Goal: Obtain resource: Download file/media

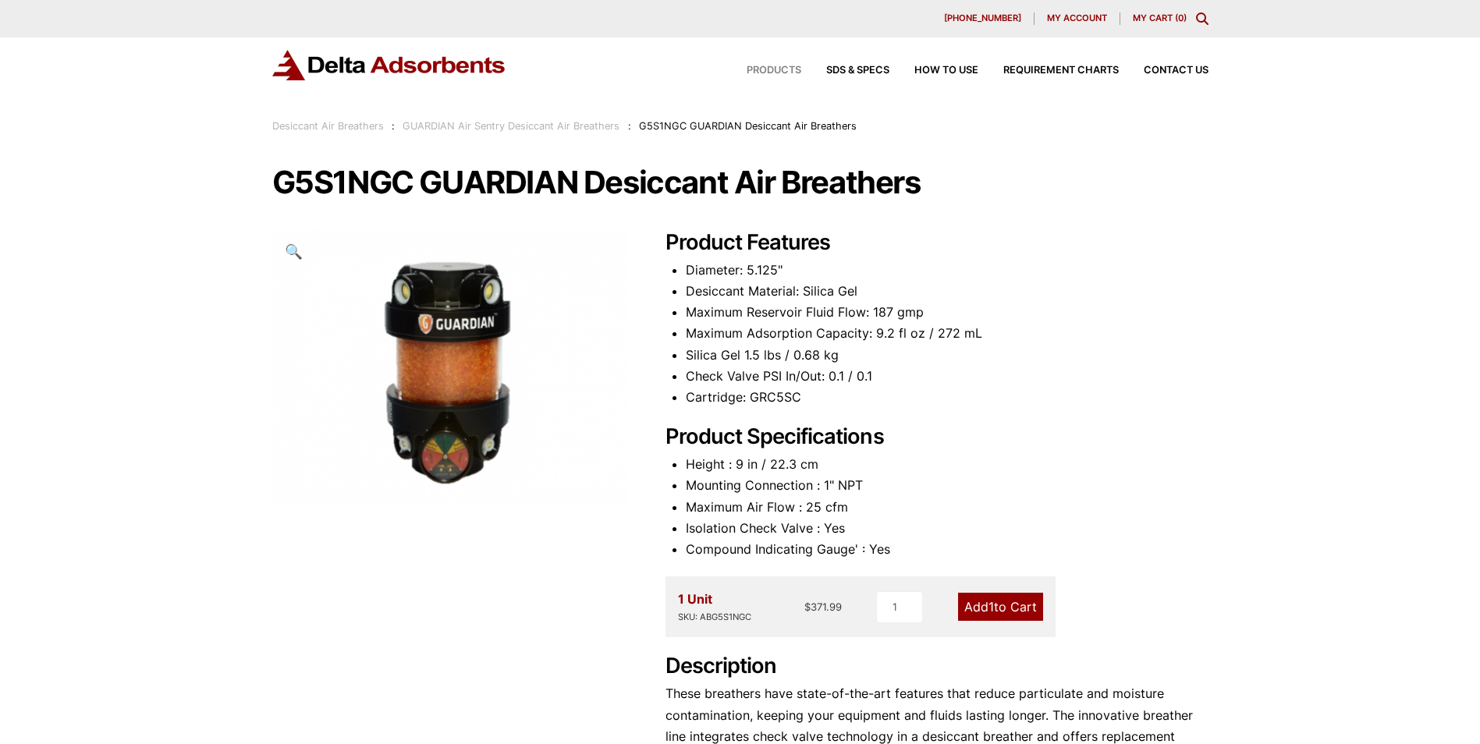
click at [768, 69] on span "Products" at bounding box center [774, 71] width 55 height 10
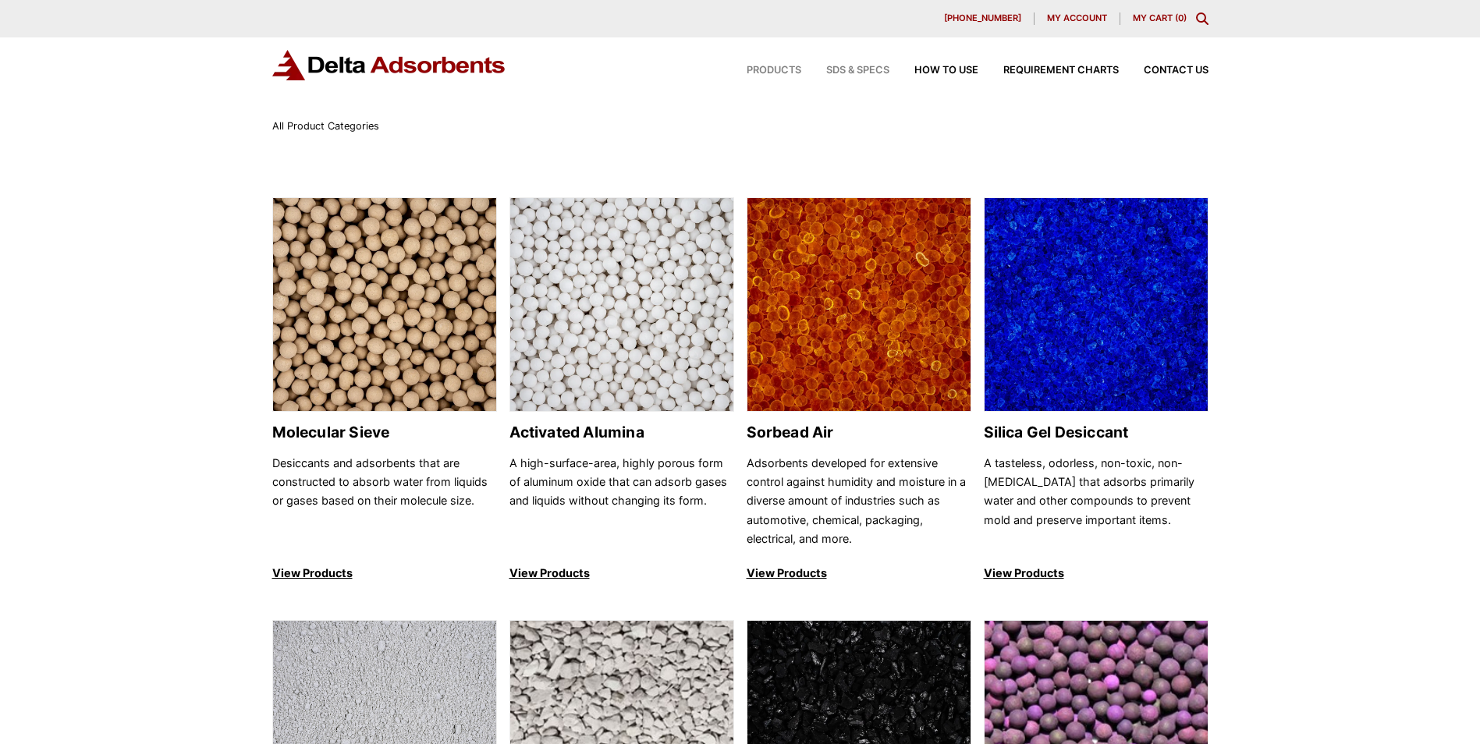
click at [861, 69] on span "SDS & SPECS" at bounding box center [857, 71] width 63 height 10
click at [951, 70] on span "How to Use" at bounding box center [947, 71] width 64 height 10
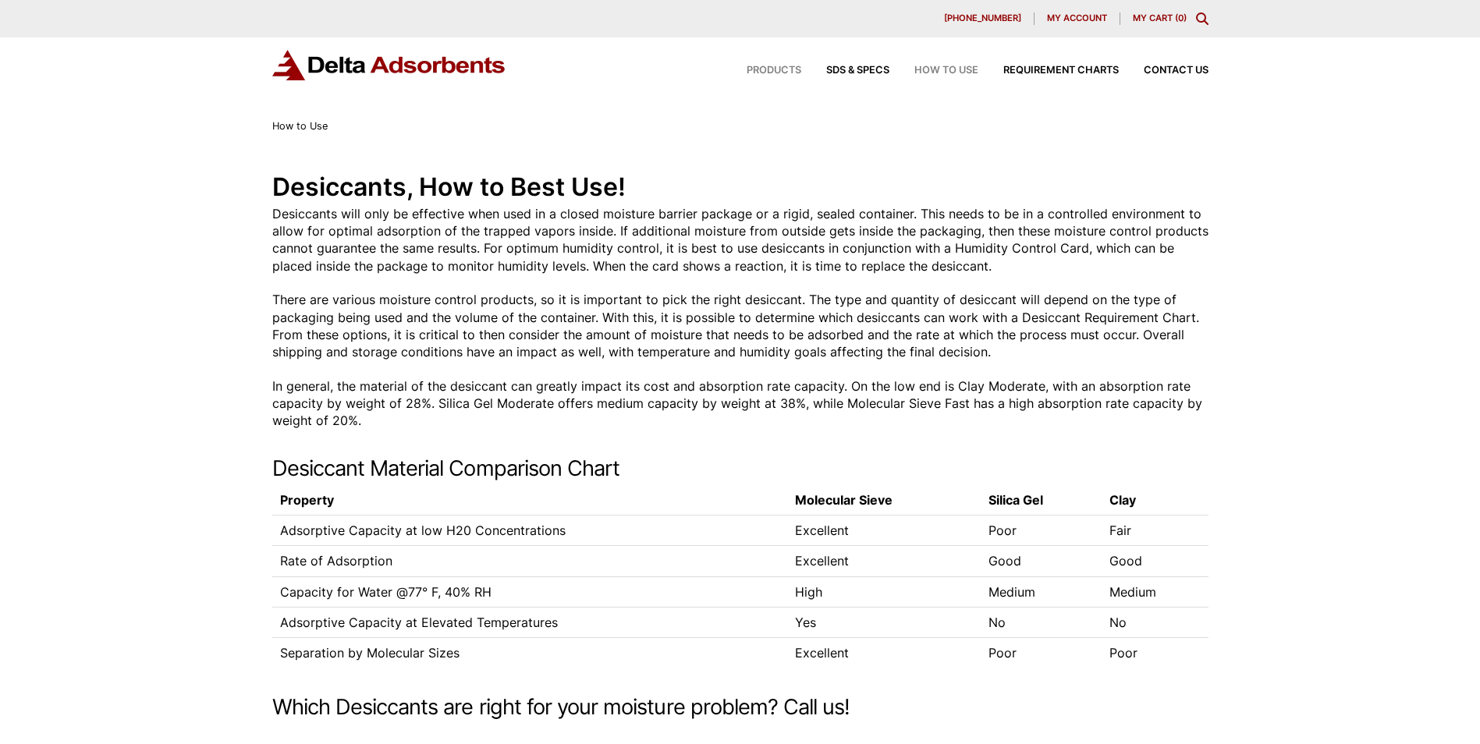
click at [766, 68] on span "Products" at bounding box center [774, 71] width 55 height 10
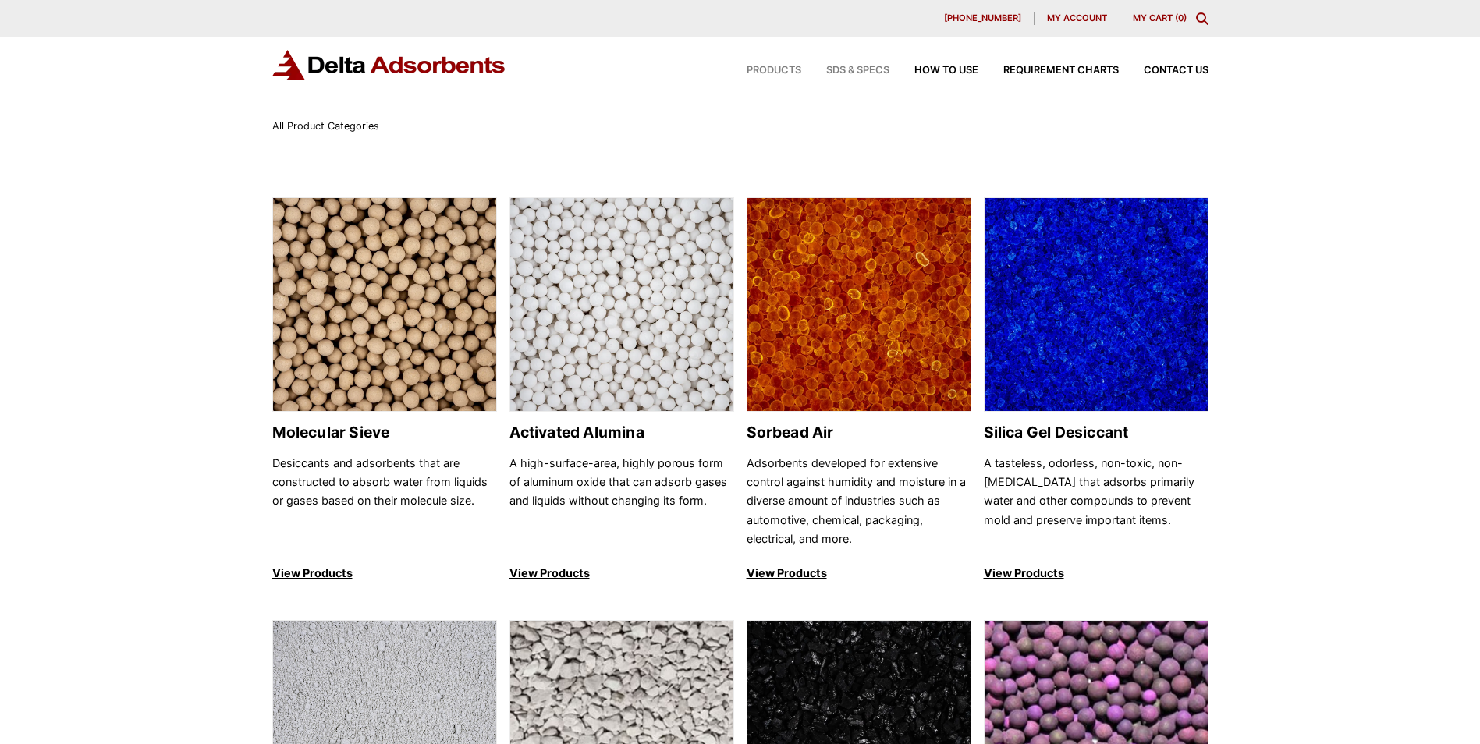
click at [859, 70] on span "SDS & SPECS" at bounding box center [857, 71] width 63 height 10
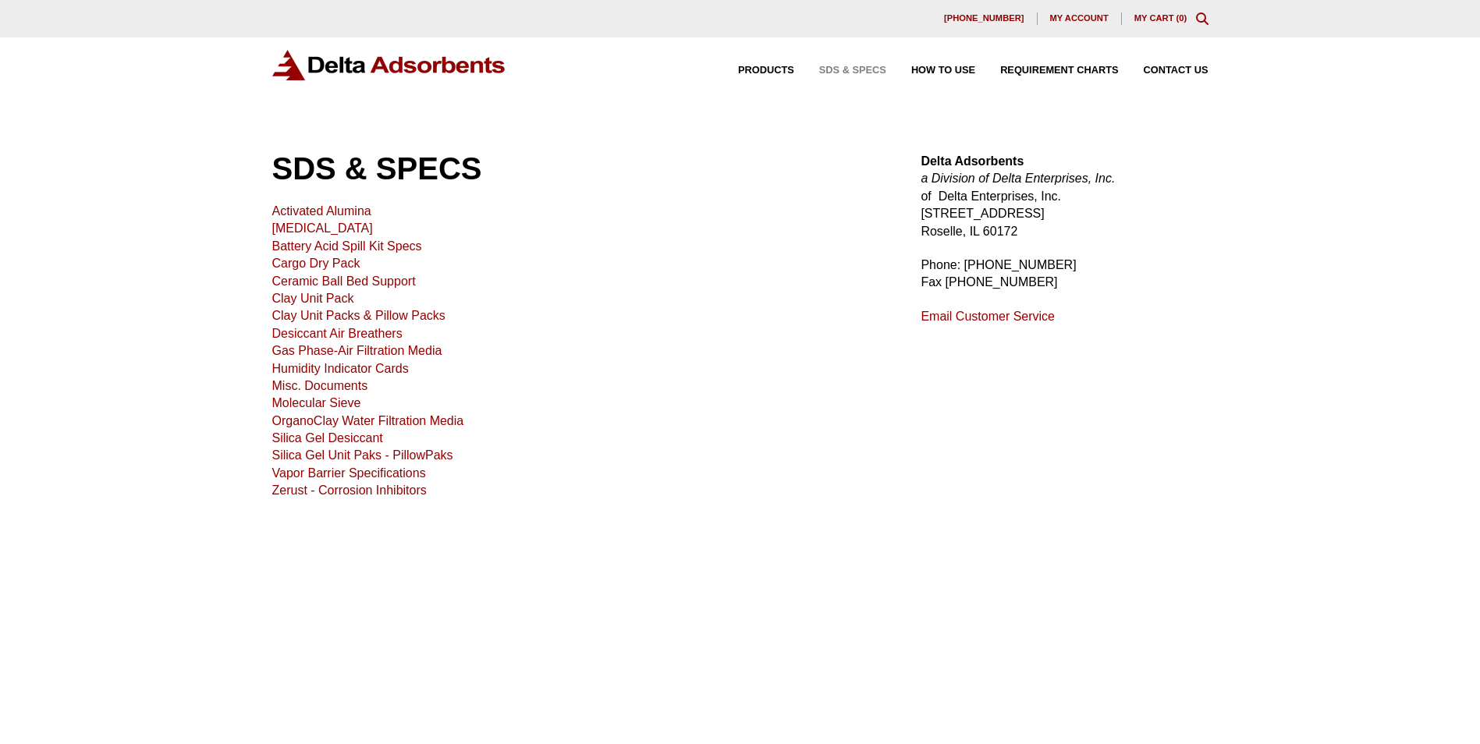
click at [334, 441] on link "Silica Gel Desiccant" at bounding box center [327, 438] width 111 height 13
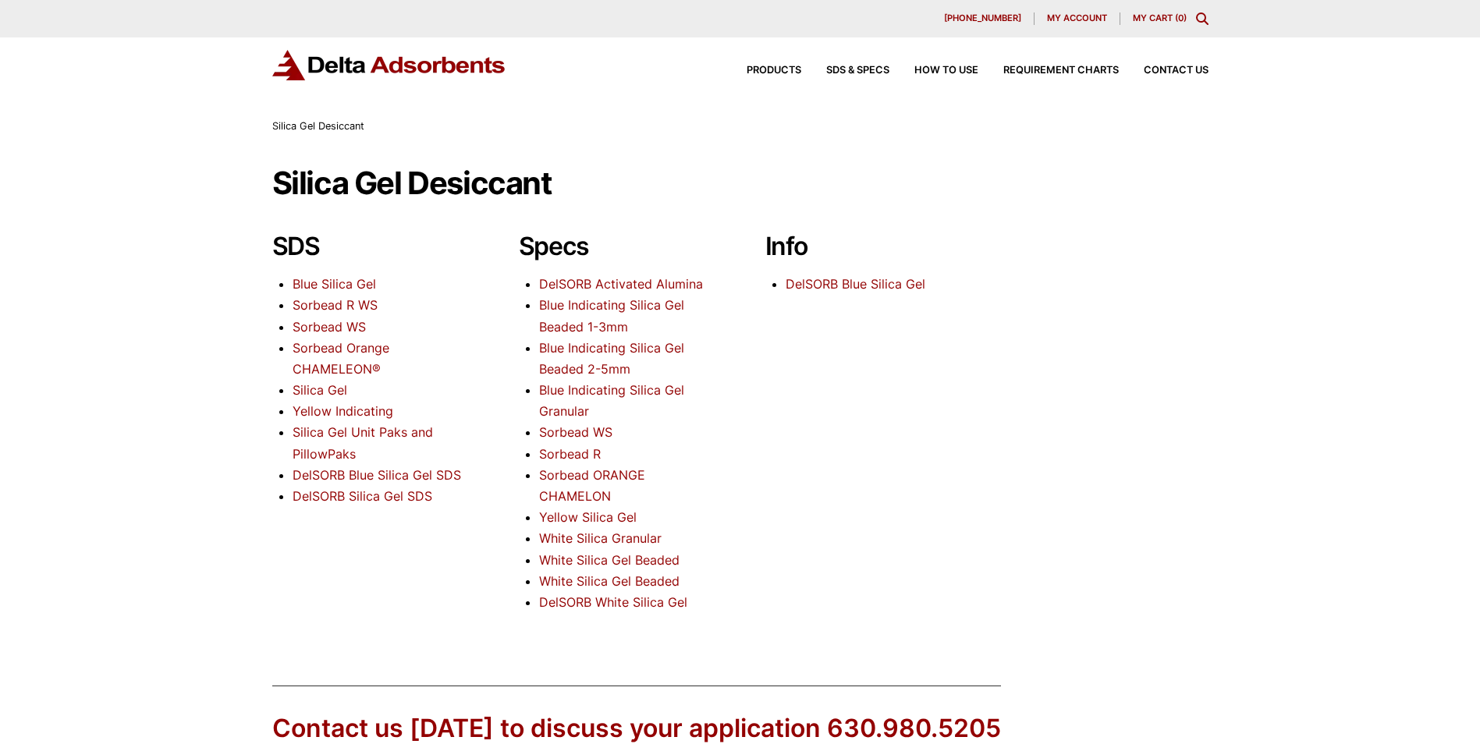
click at [326, 391] on link "Silica Gel" at bounding box center [320, 390] width 55 height 16
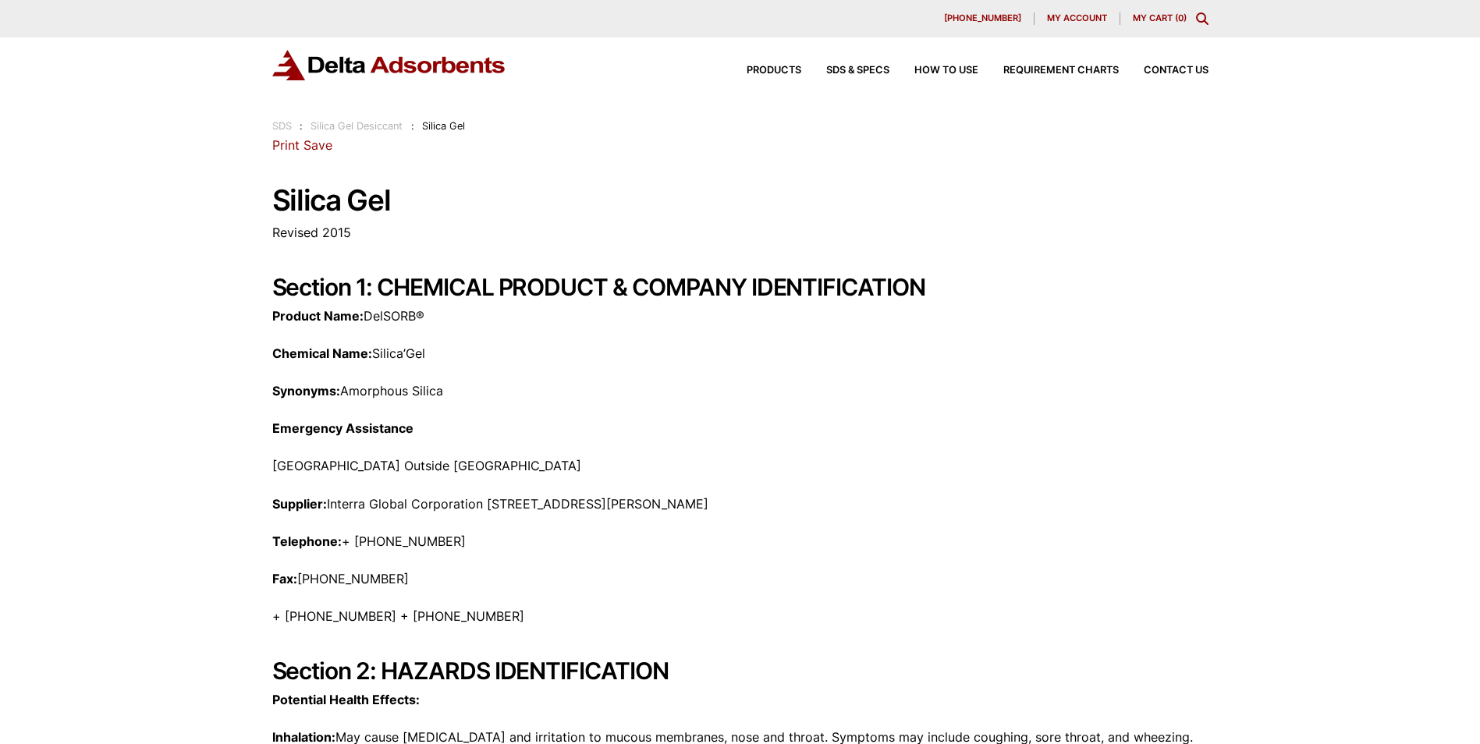
click at [315, 146] on link "Save" at bounding box center [318, 145] width 29 height 16
